Goal: Find specific page/section

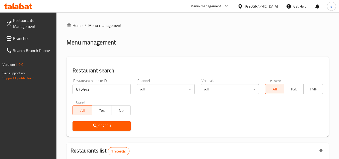
drag, startPoint x: 256, startPoint y: 7, endPoint x: 254, endPoint y: 11, distance: 4.5
click at [256, 7] on div "[GEOGRAPHIC_DATA]" at bounding box center [261, 7] width 33 height 6
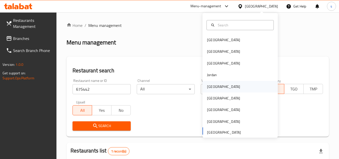
click at [210, 85] on div "[GEOGRAPHIC_DATA]" at bounding box center [223, 87] width 33 height 6
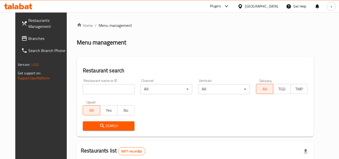
click at [117, 91] on input "search" at bounding box center [109, 89] width 52 height 10
paste input "719049"
type input "719049"
click button "Search" at bounding box center [109, 125] width 52 height 9
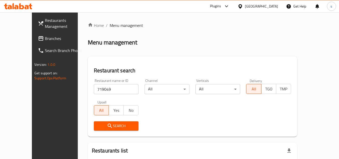
click at [45, 40] on span "Branches" at bounding box center [65, 38] width 40 height 6
